Goal: Register for event/course

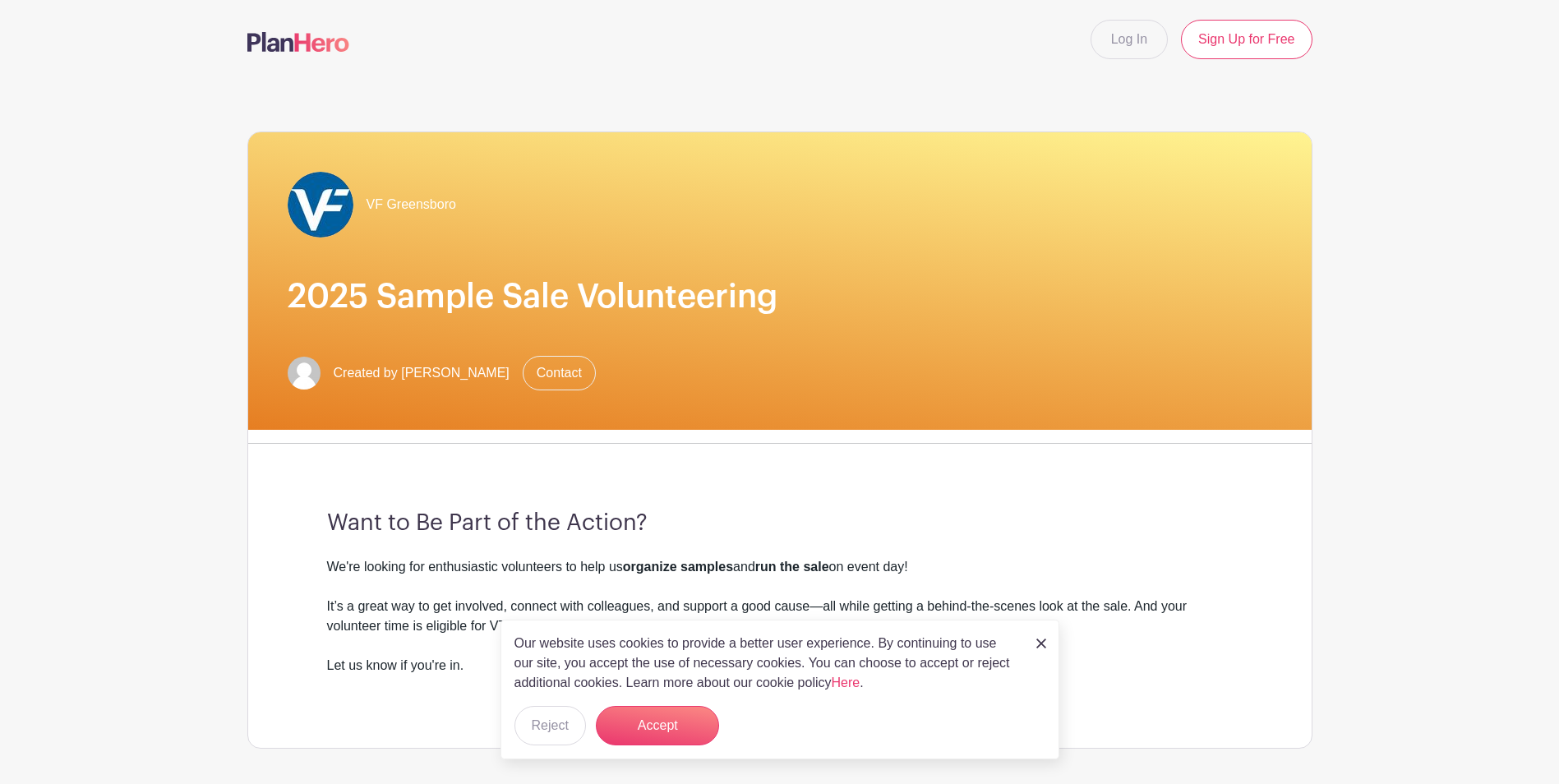
click at [1036, 646] on img at bounding box center [1041, 643] width 10 height 10
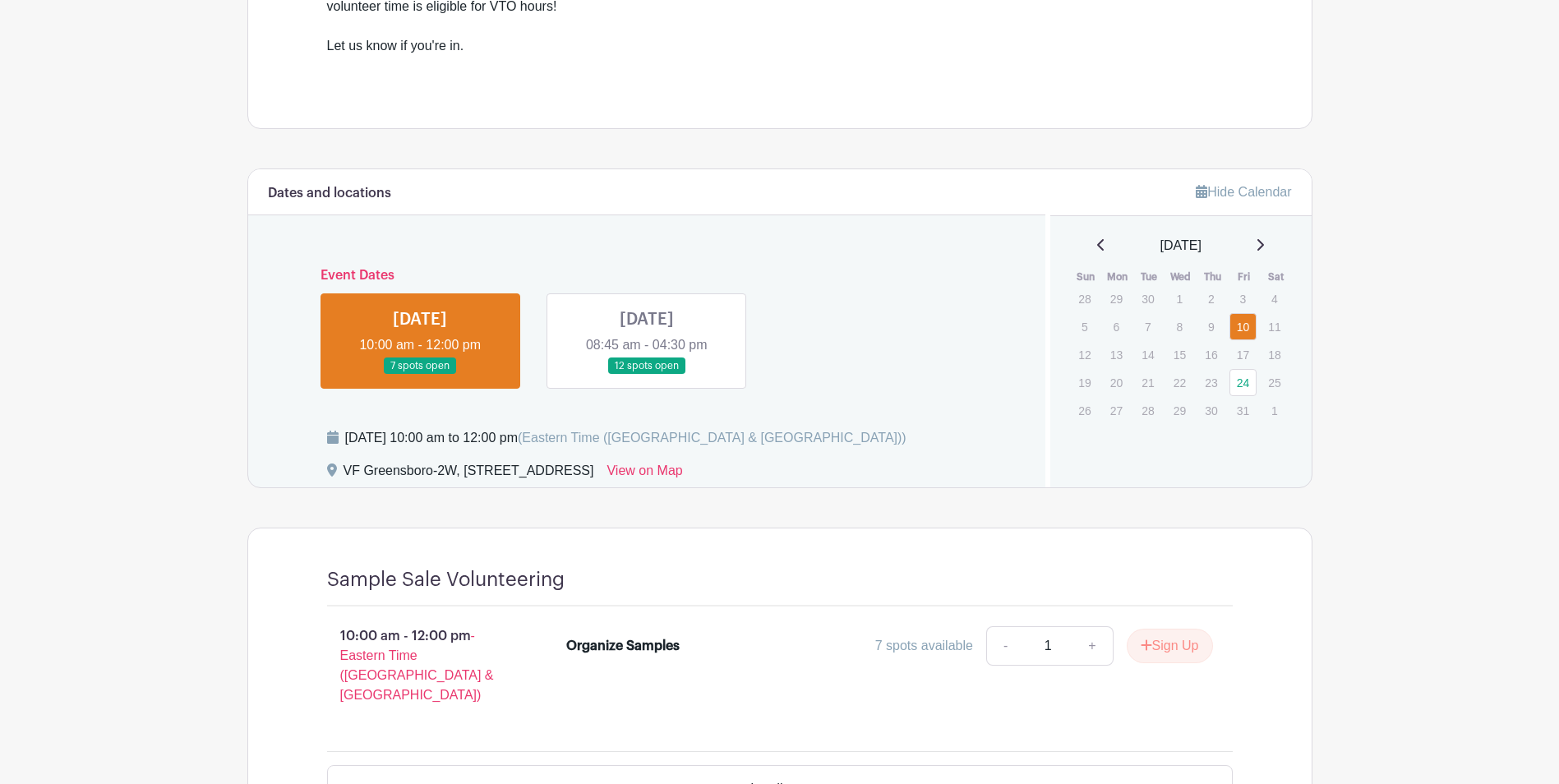
scroll to position [657, 0]
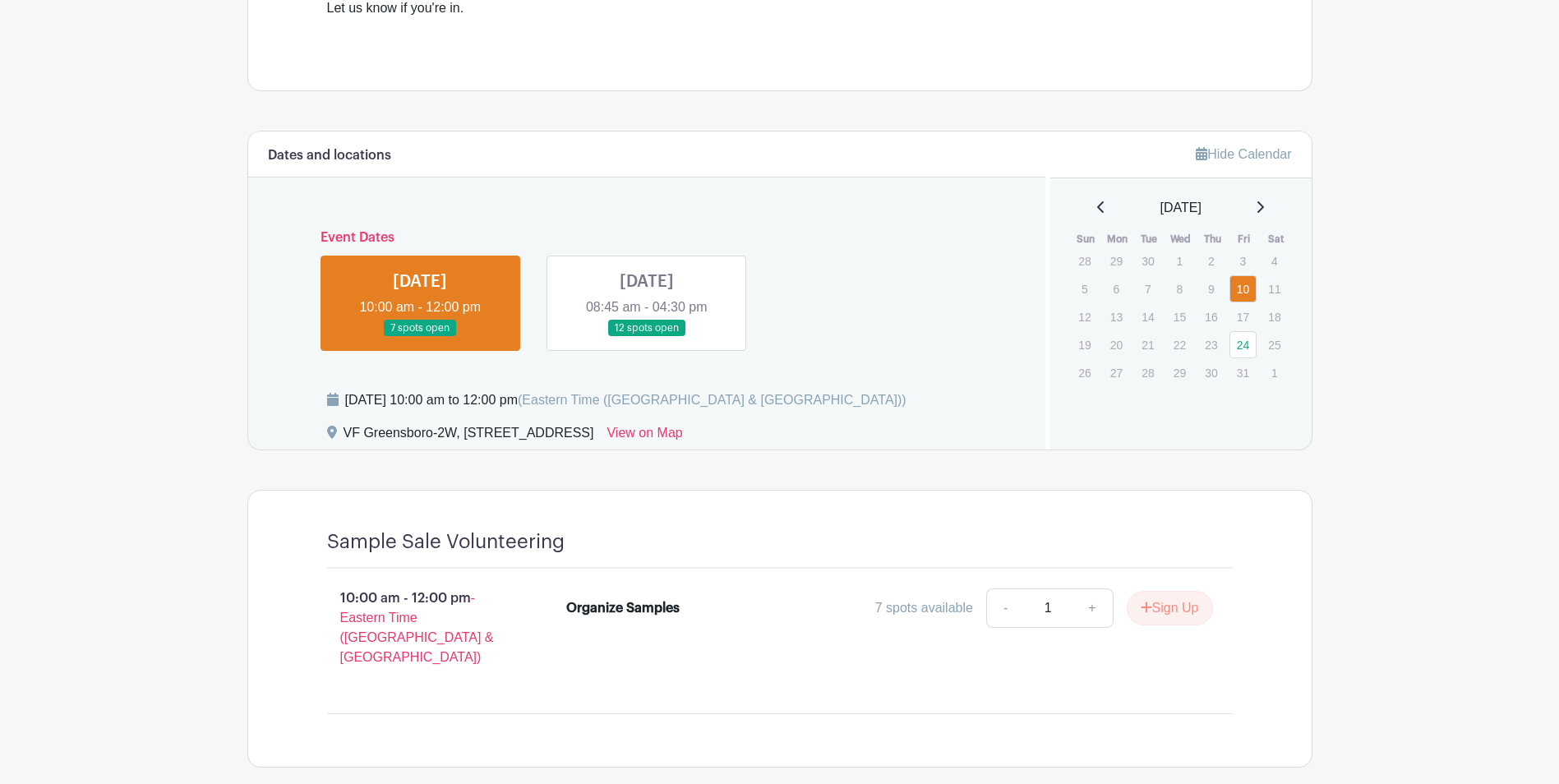
click at [647, 337] on link at bounding box center [647, 337] width 0 height 0
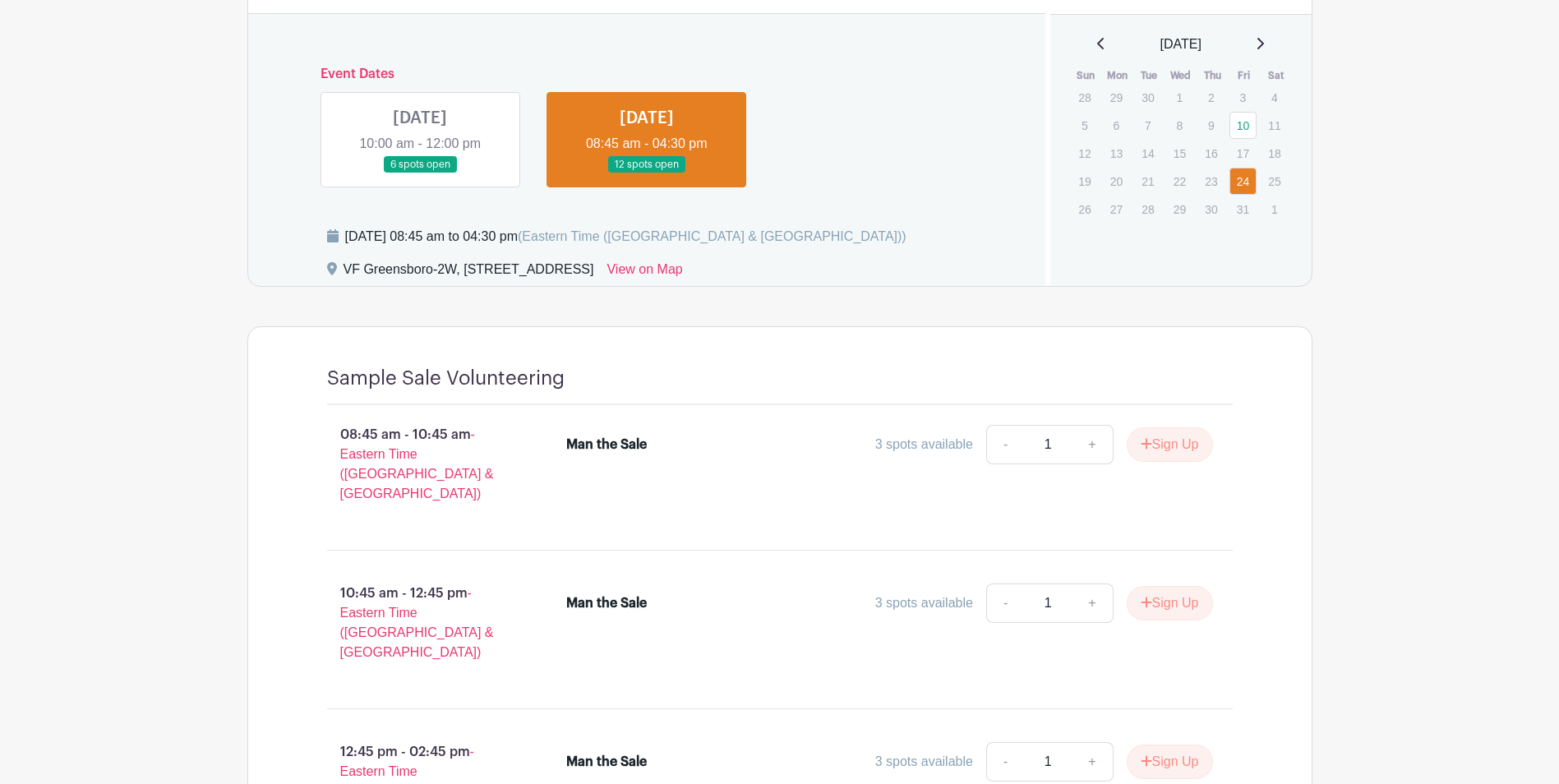
scroll to position [821, 0]
click at [420, 172] on link at bounding box center [420, 172] width 0 height 0
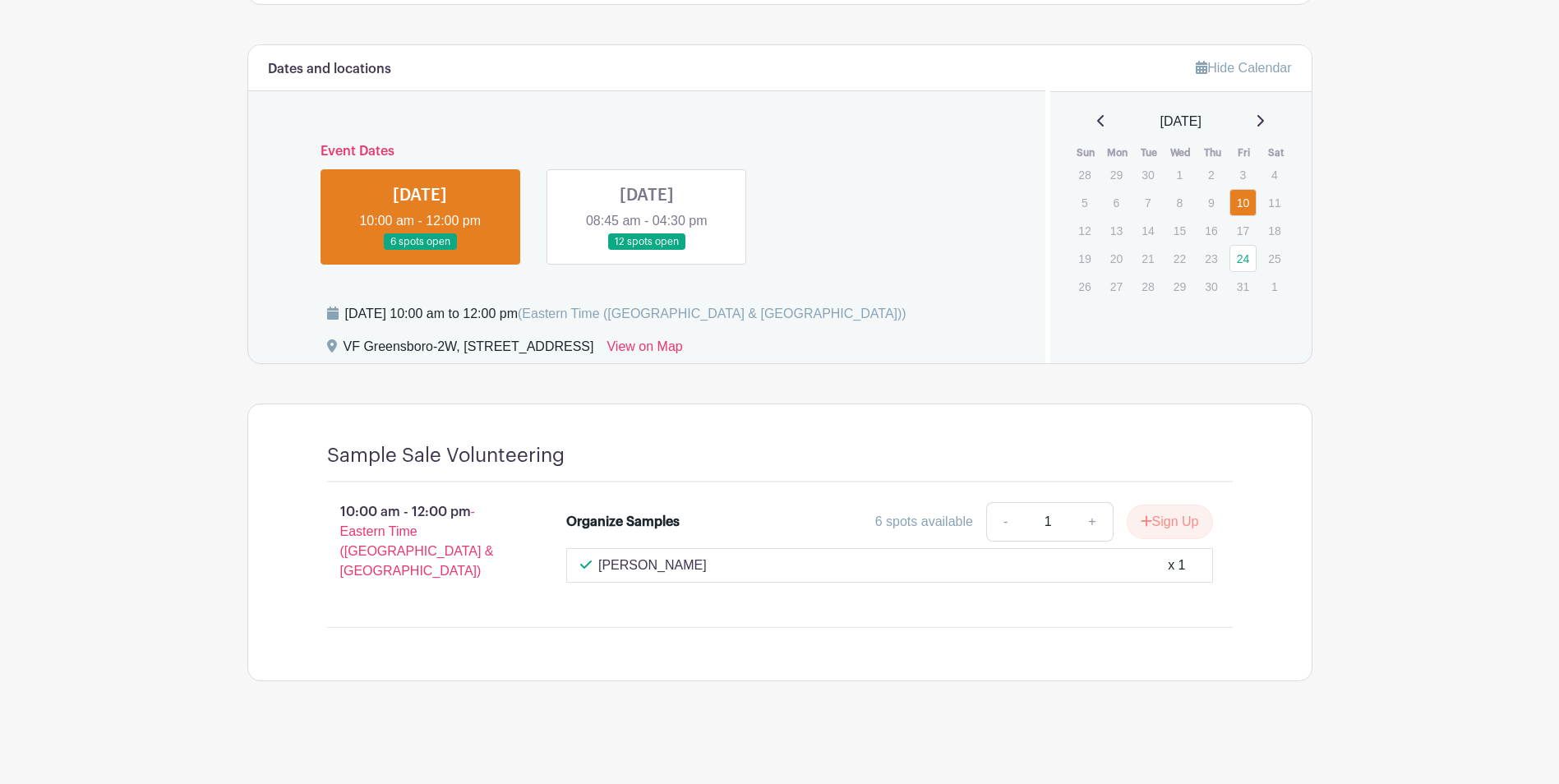
scroll to position [732, 0]
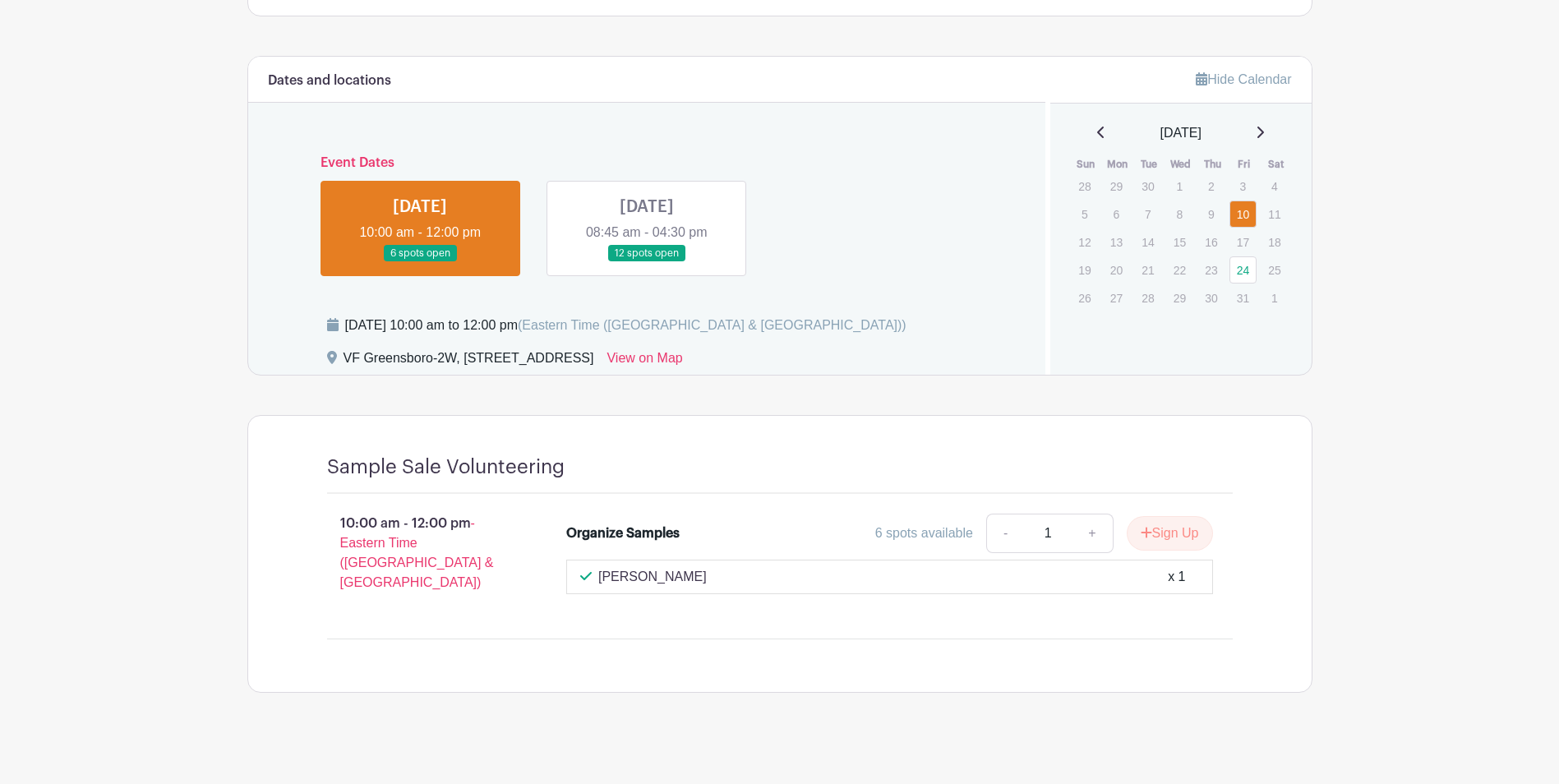
click at [647, 262] on link at bounding box center [647, 262] width 0 height 0
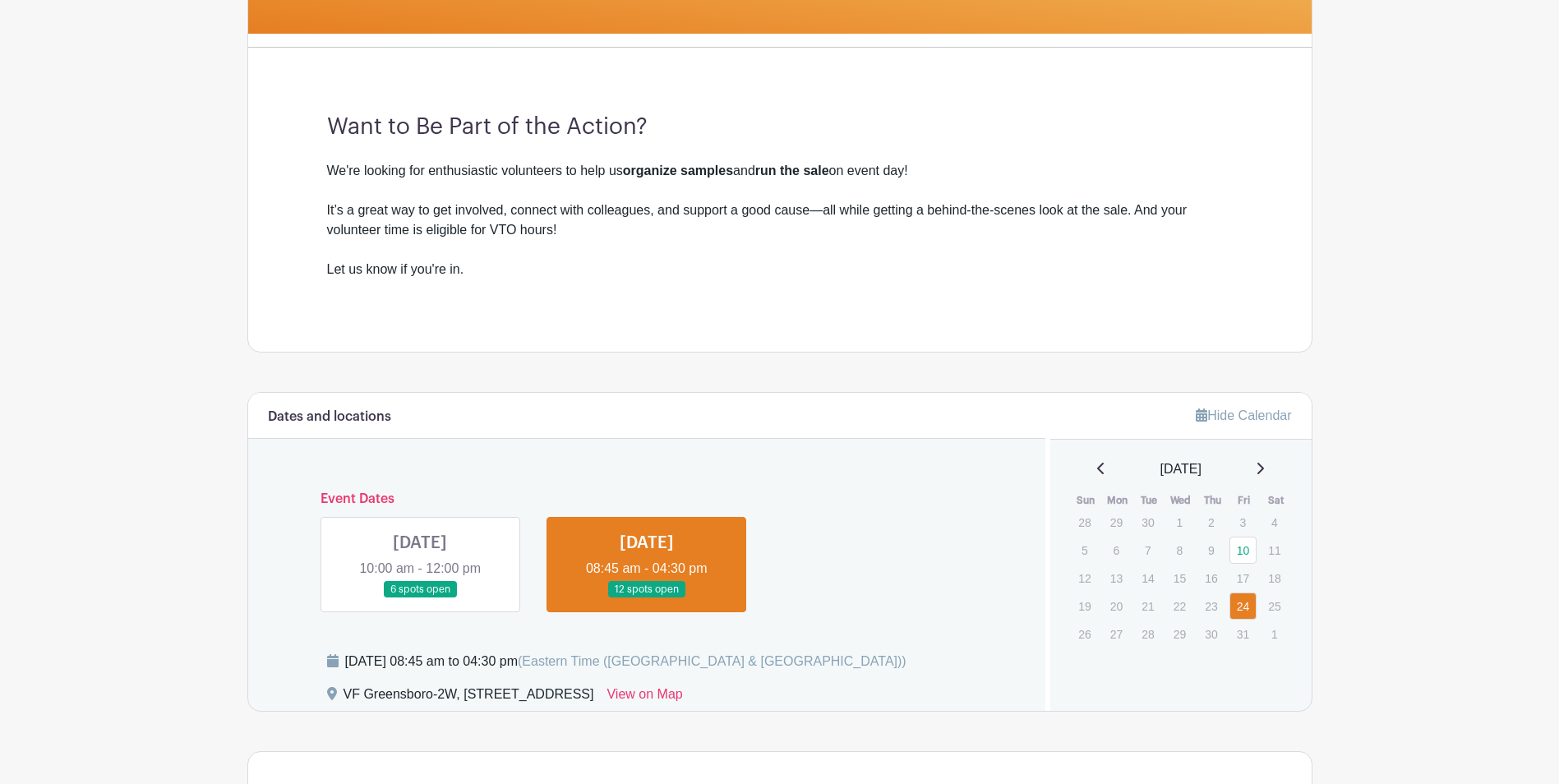
scroll to position [319, 0]
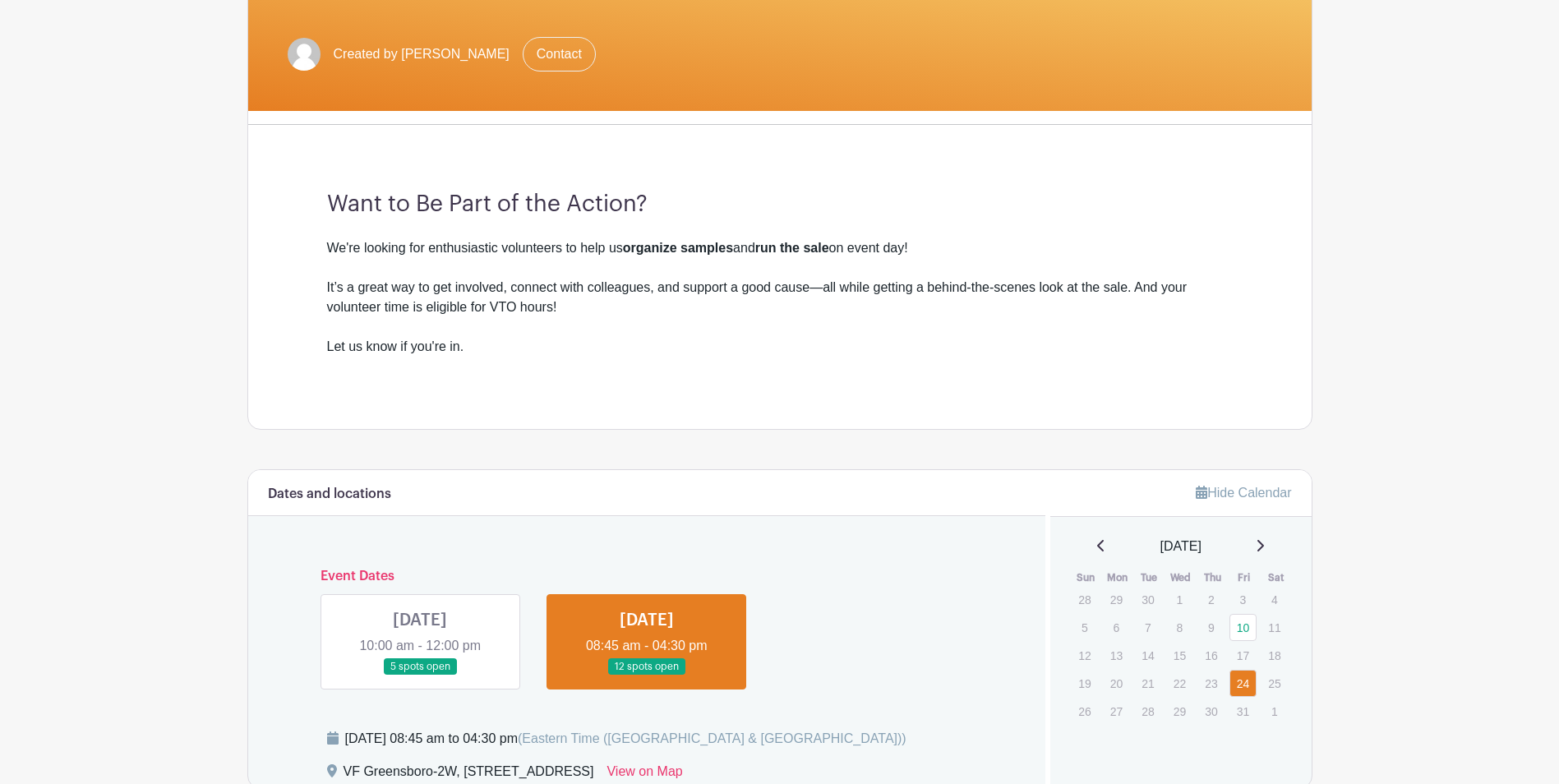
click at [420, 676] on link at bounding box center [420, 676] width 0 height 0
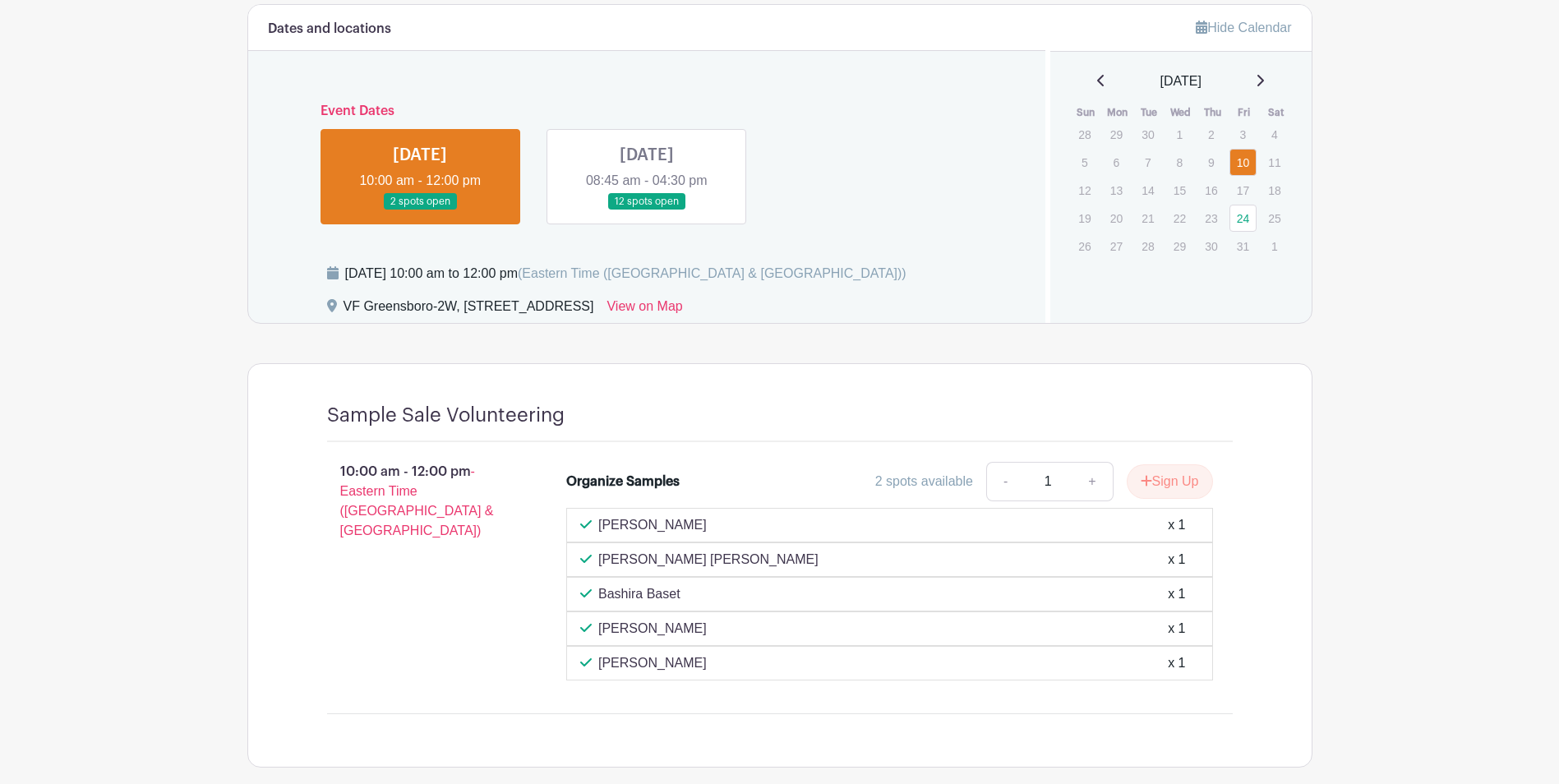
scroll to position [812, 0]
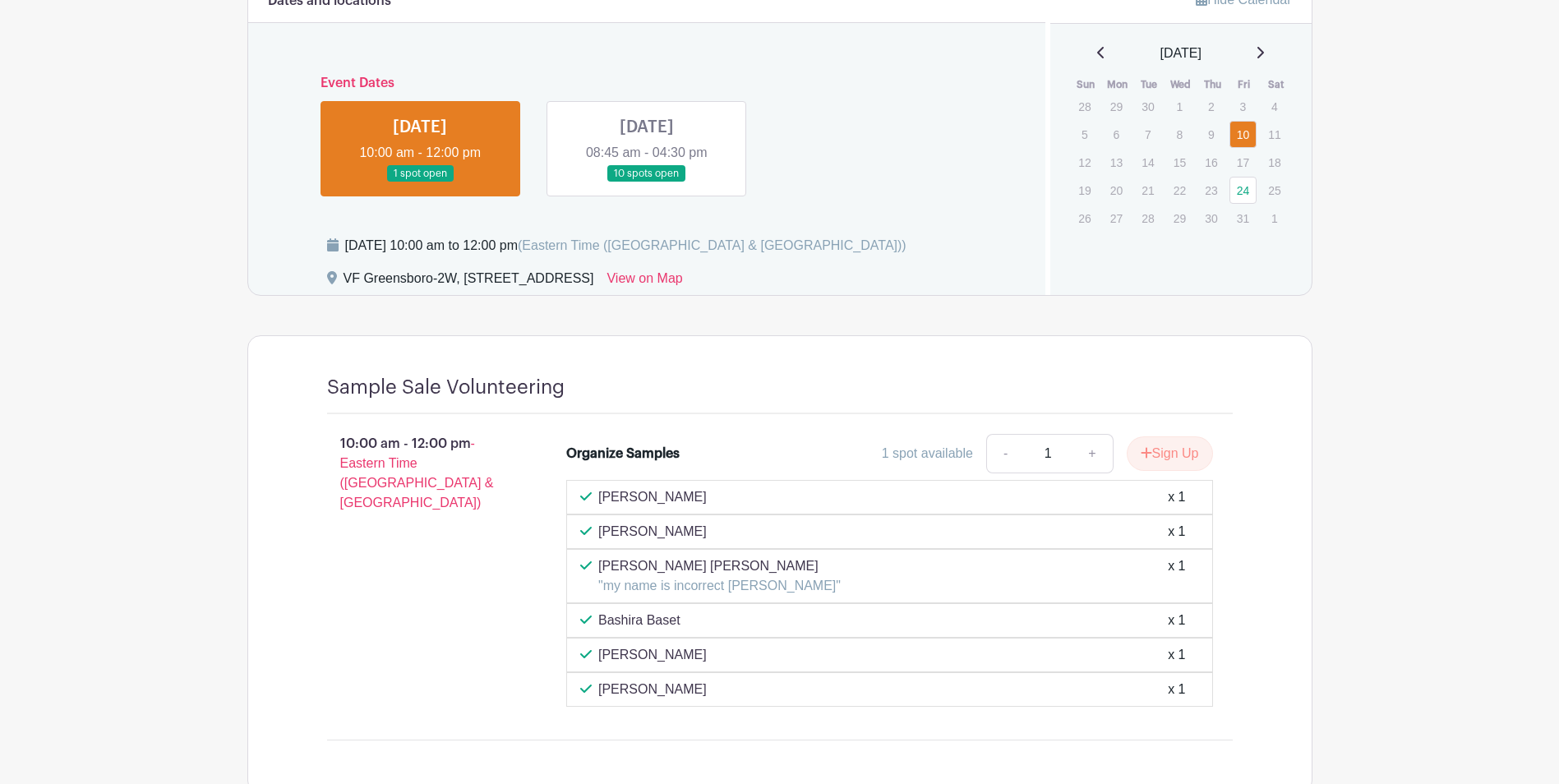
click at [127, 95] on main "Log In Sign Up for Free VF Greensboro 2025 Sample Sale Volunteering Created by …" at bounding box center [780, 42] width 1559 height 1708
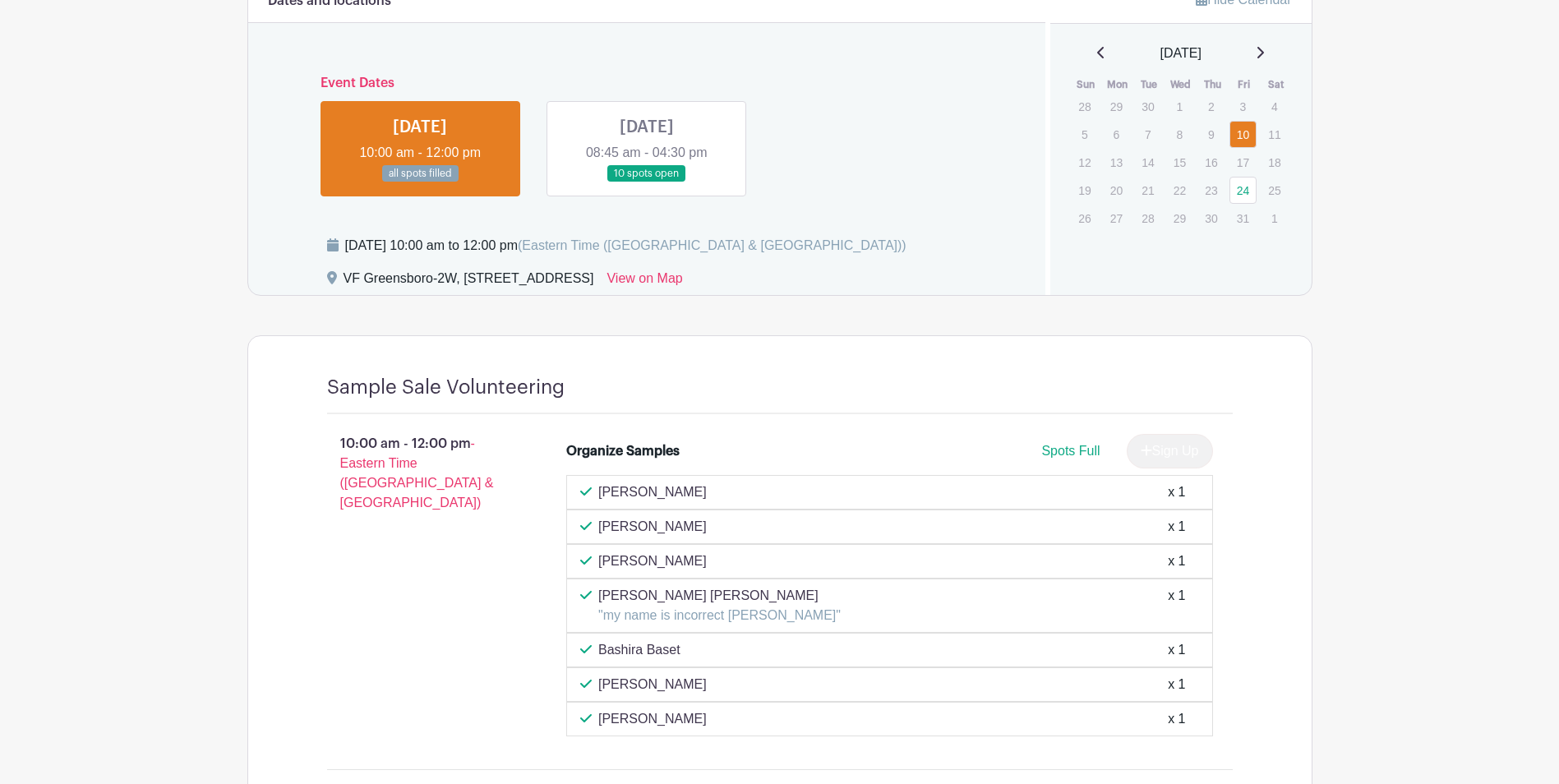
click at [647, 183] on link at bounding box center [647, 183] width 0 height 0
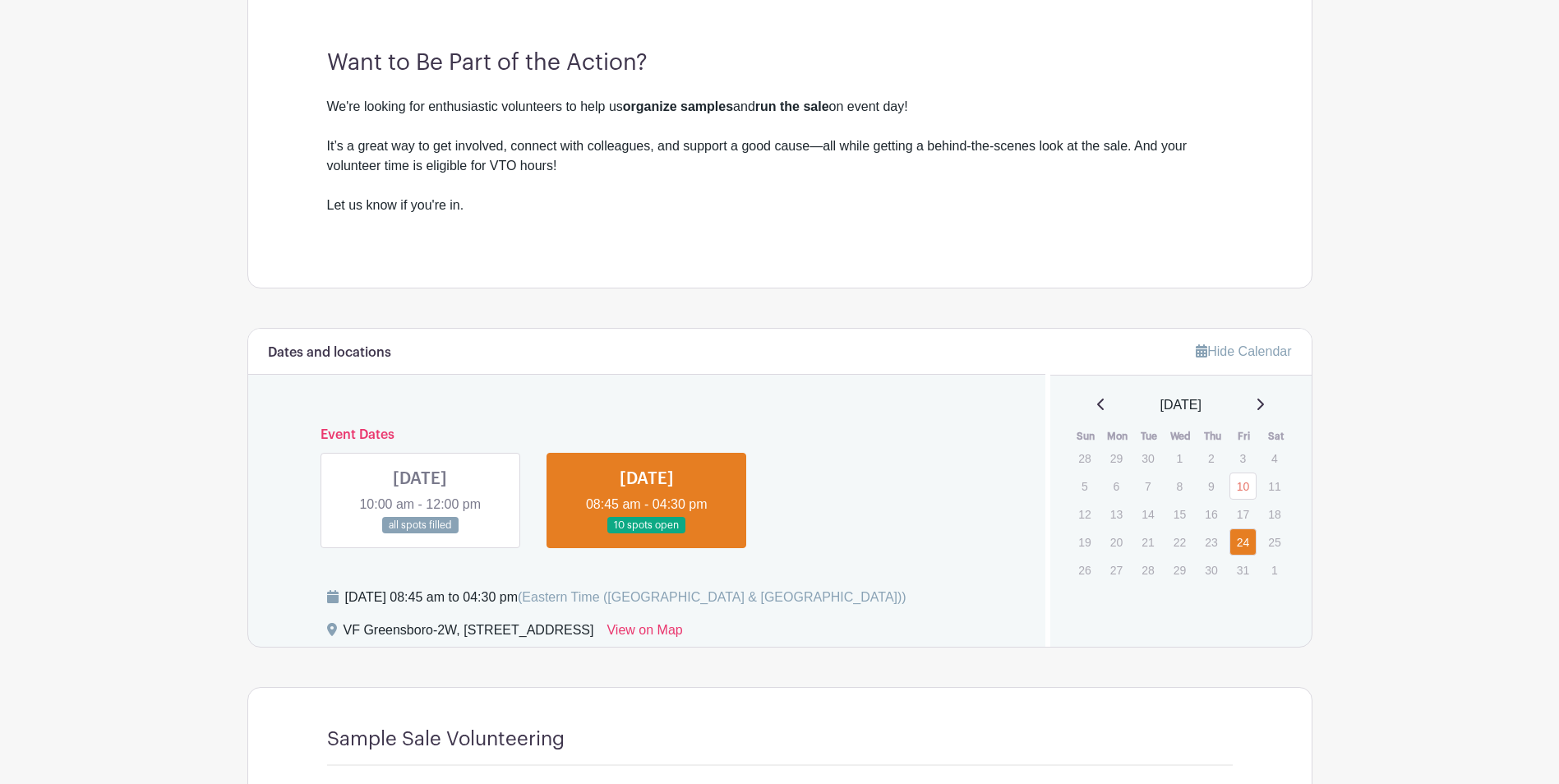
scroll to position [500, 0]
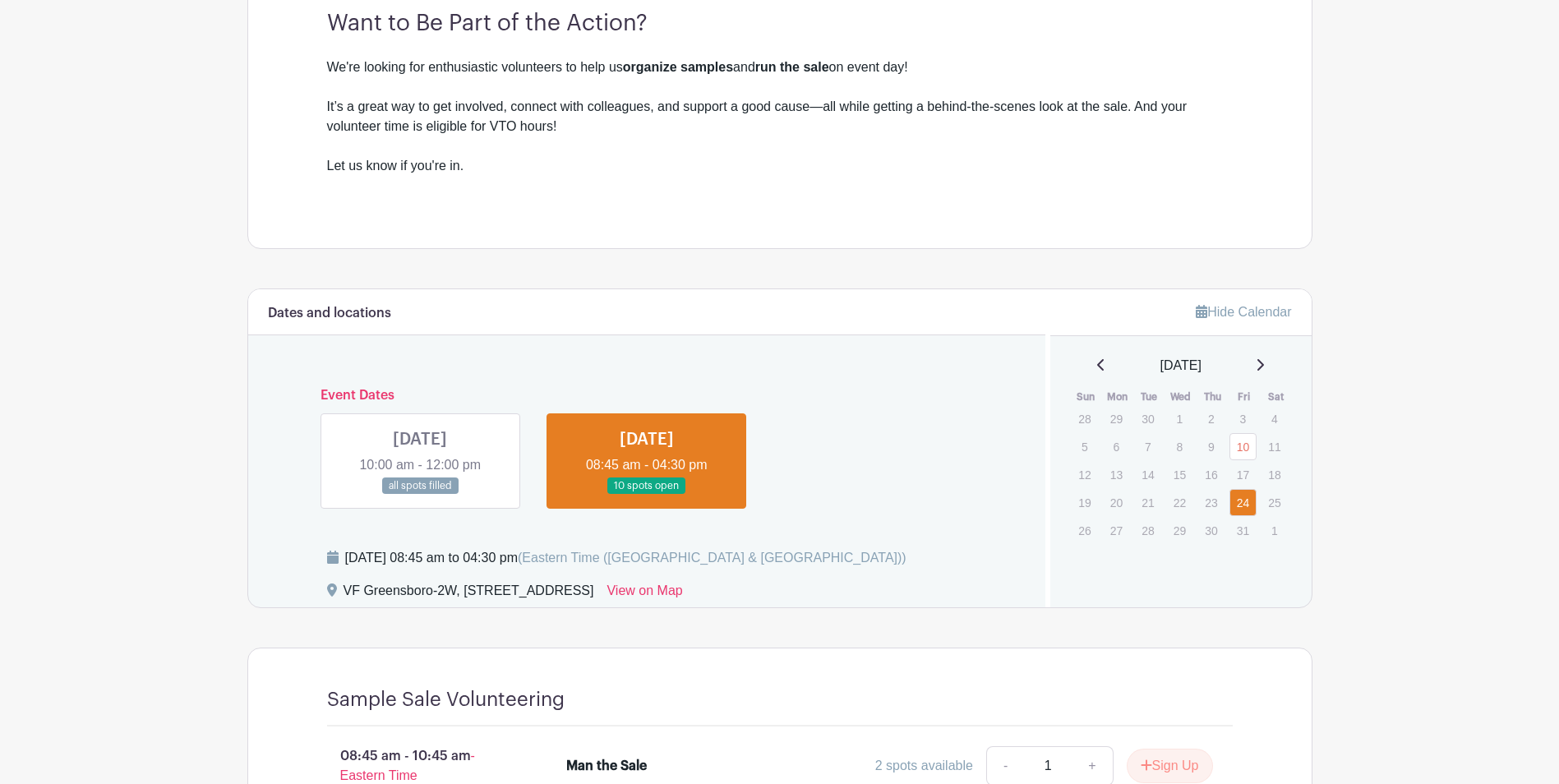
click at [420, 495] on link at bounding box center [420, 495] width 0 height 0
